Goal: Feedback & Contribution: Submit feedback/report problem

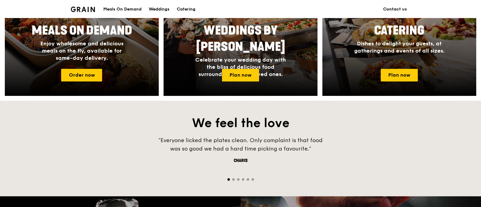
scroll to position [263, 0]
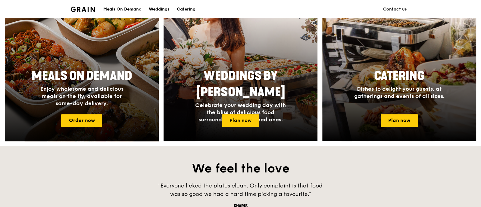
click at [92, 113] on div at bounding box center [81, 62] width 169 height 175
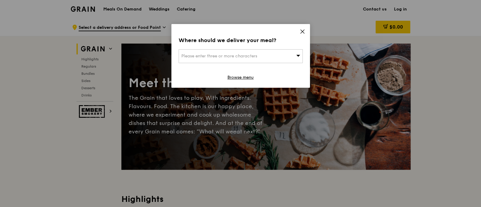
click at [305, 32] on div "Where should we deliver your meal? Please enter three or more characters Browse…" at bounding box center [240, 56] width 138 height 64
click at [302, 34] on span at bounding box center [302, 32] width 5 height 7
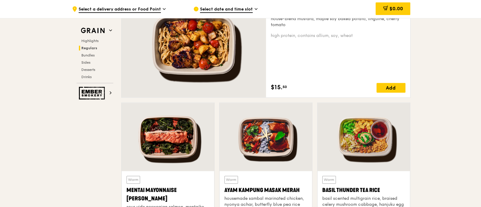
scroll to position [527, 0]
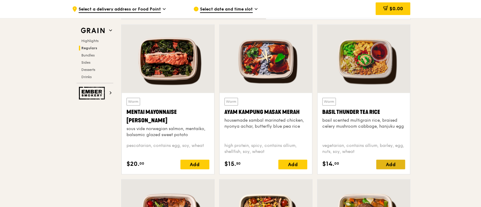
click at [391, 167] on div "Add" at bounding box center [390, 165] width 29 height 10
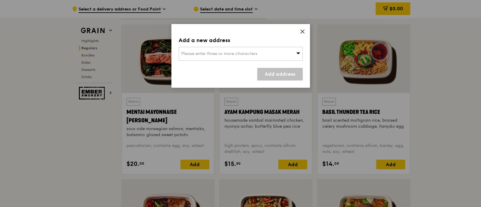
click at [271, 55] on div "Please enter three or more characters" at bounding box center [241, 54] width 124 height 14
paste input "048948"
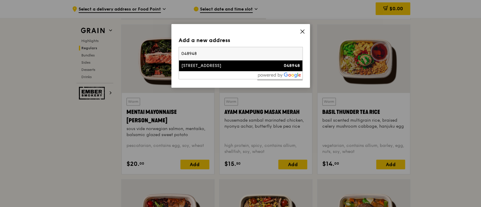
type input "048948"
drag, startPoint x: 205, startPoint y: 54, endPoint x: 173, endPoint y: 52, distance: 31.4
click at [173, 52] on div "Add a new address Please enter three or more characters 048948 [STREET_ADDRESS]…" at bounding box center [240, 56] width 138 height 64
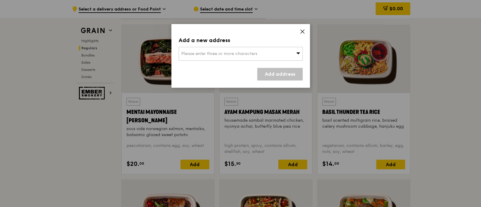
click at [229, 53] on span "Please enter three or more characters" at bounding box center [219, 53] width 76 height 5
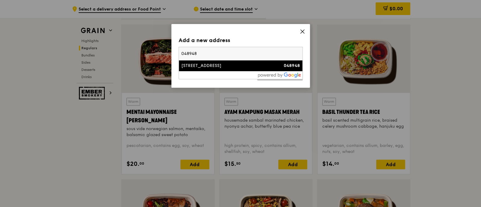
type input "048948408533"
drag, startPoint x: 219, startPoint y: 53, endPoint x: 166, endPoint y: 53, distance: 53.6
click at [166, 53] on div "Add a new address Please enter three or more characters 048948408533 048948 Add…" at bounding box center [240, 103] width 481 height 207
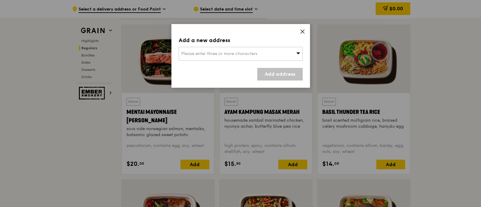
click at [214, 55] on span "Please enter three or more characters" at bounding box center [219, 53] width 76 height 5
type input "0"
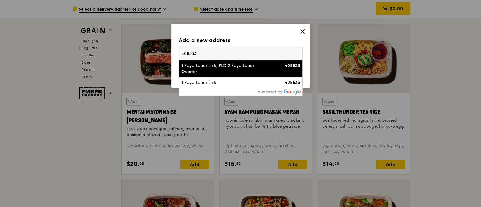
type input "408533"
click at [212, 70] on div "1 Paya Lebar Link, PLQ 2 Paya Lebar Quarter" at bounding box center [225, 69] width 89 height 12
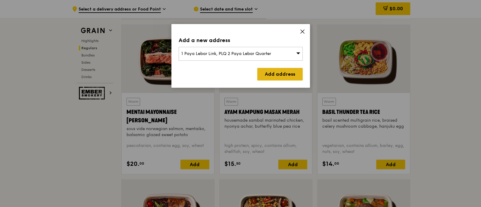
click at [263, 72] on link "Add address" at bounding box center [279, 74] width 45 height 13
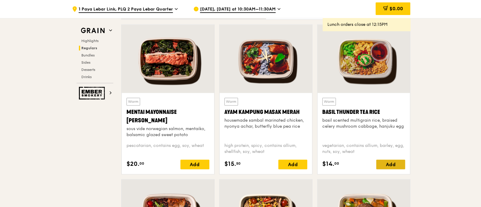
click at [388, 160] on div "Add" at bounding box center [390, 165] width 29 height 10
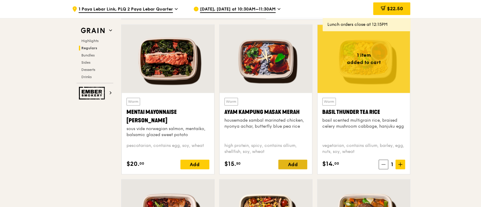
click at [292, 162] on div "Add" at bounding box center [292, 165] width 29 height 10
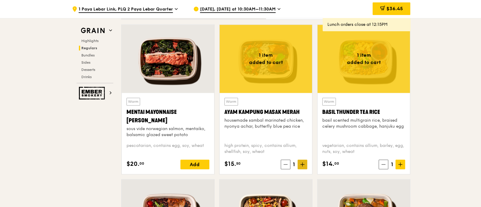
click at [303, 163] on icon at bounding box center [302, 165] width 4 height 4
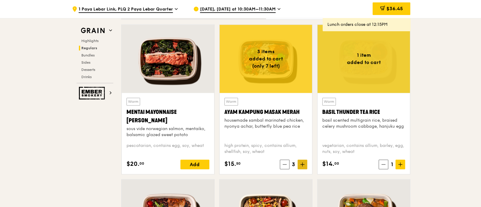
click at [303, 163] on icon at bounding box center [302, 165] width 4 height 4
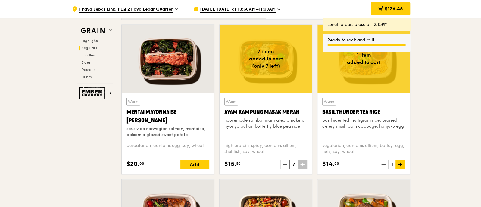
click at [303, 163] on icon at bounding box center [302, 165] width 4 height 4
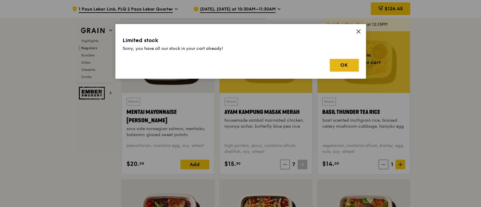
click at [346, 66] on button "OK" at bounding box center [344, 65] width 29 height 13
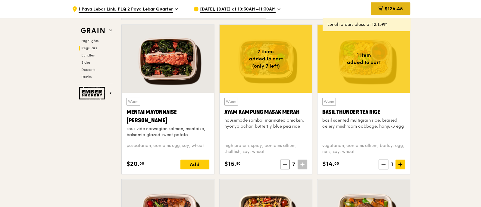
click at [393, 10] on span "$126.45" at bounding box center [393, 9] width 18 height 6
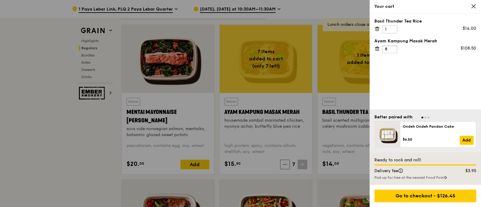
type input "8"
click at [390, 49] on input "8" at bounding box center [389, 49] width 15 height 8
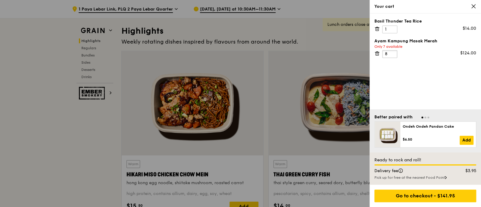
scroll to position [226, 0]
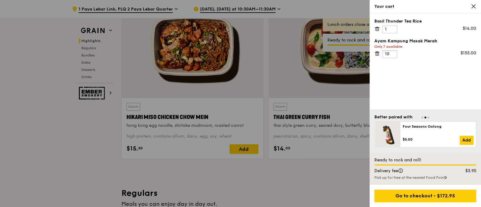
type input "10"
click at [441, 80] on div "Basil Thunder Tea Rice 1 $14.00 Ayam [GEOGRAPHIC_DATA] Only 7 available 10 $155…" at bounding box center [424, 62] width 111 height 96
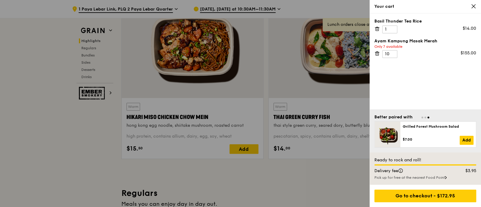
click at [211, 8] on div at bounding box center [240, 103] width 481 height 207
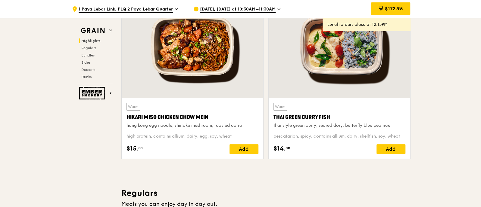
click at [253, 9] on span "[DATE], [DATE] at 10:30AM–11:30AM" at bounding box center [238, 9] width 76 height 7
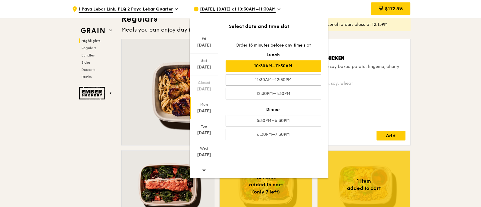
scroll to position [527, 0]
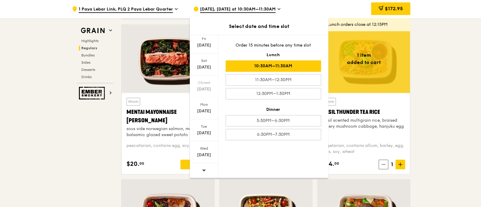
click at [203, 166] on span at bounding box center [204, 170] width 4 height 14
click at [255, 170] on div "[DATE] [DATE] [DATE] Closed [DATE] [DATE] [DATE] [DATE] Order 15 minutes before…" at bounding box center [259, 106] width 138 height 143
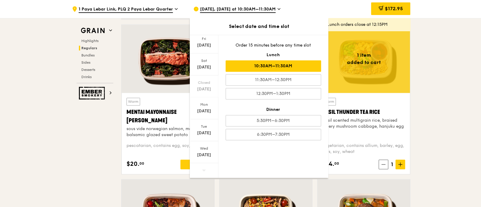
click at [199, 8] on div "[DATE], [DATE] at 10:30AM–11:30AM" at bounding box center [249, 9] width 112 height 18
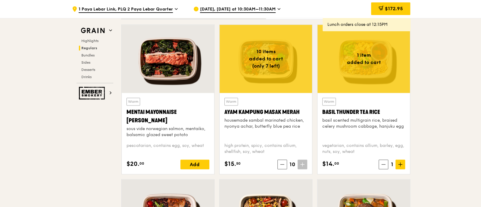
click at [201, 8] on span "[DATE], [DATE] at 10:30AM–11:30AM" at bounding box center [238, 9] width 76 height 7
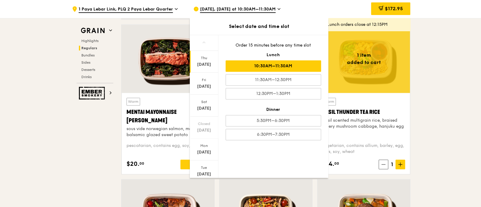
click at [245, 9] on span "[DATE], [DATE] at 10:30AM–11:30AM" at bounding box center [238, 9] width 76 height 7
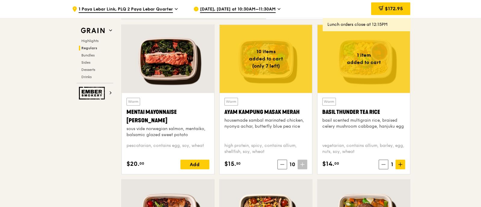
click at [279, 9] on icon at bounding box center [278, 8] width 3 height 5
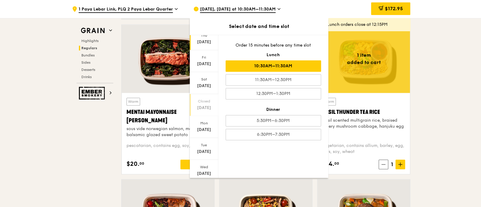
scroll to position [41, 0]
click at [205, 168] on icon at bounding box center [204, 170] width 4 height 5
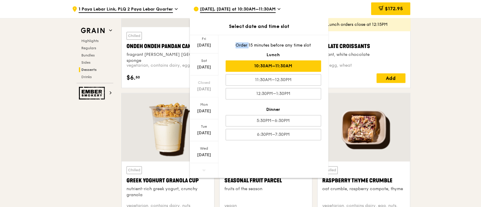
scroll to position [1656, 0]
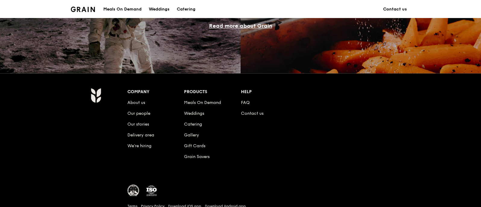
scroll to position [585, 0]
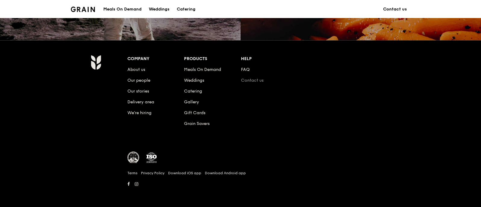
click at [251, 80] on link "Contact us" at bounding box center [252, 80] width 23 height 5
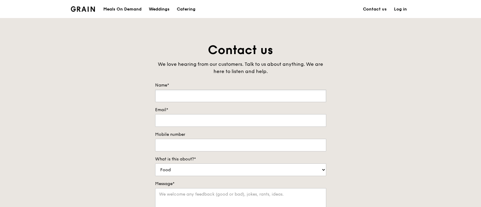
click at [217, 95] on input "Name*" at bounding box center [240, 96] width 171 height 13
type input "k"
type input "Kanchana"
type input "r"
type input "[EMAIL_ADDRESS][DOMAIN_NAME]"
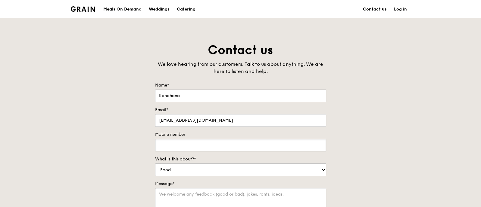
click at [221, 149] on input "Mobile number" at bounding box center [240, 145] width 171 height 13
type input "93365325"
click at [214, 171] on select "Food Service Billing/Payment Catering Others" at bounding box center [240, 170] width 171 height 13
click at [155, 164] on select "Food Service Billing/Payment Catering Others" at bounding box center [240, 170] width 171 height 13
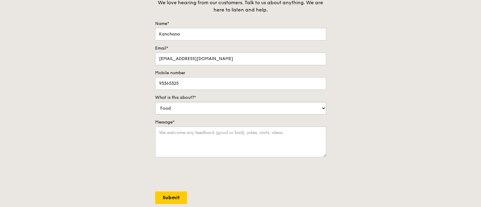
scroll to position [75, 0]
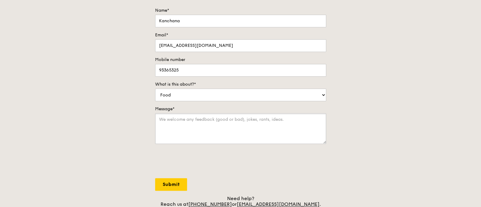
click at [219, 127] on textarea "Message*" at bounding box center [240, 129] width 171 height 31
type textarea "i need to purchase food more than 7 boxes per item. this is for [DATE]"
click at [173, 182] on input "Submit" at bounding box center [171, 185] width 32 height 13
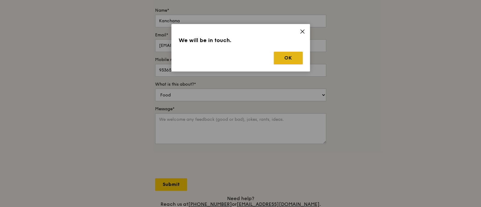
click at [285, 58] on button "OK" at bounding box center [288, 58] width 29 height 13
